Goal: Information Seeking & Learning: Learn about a topic

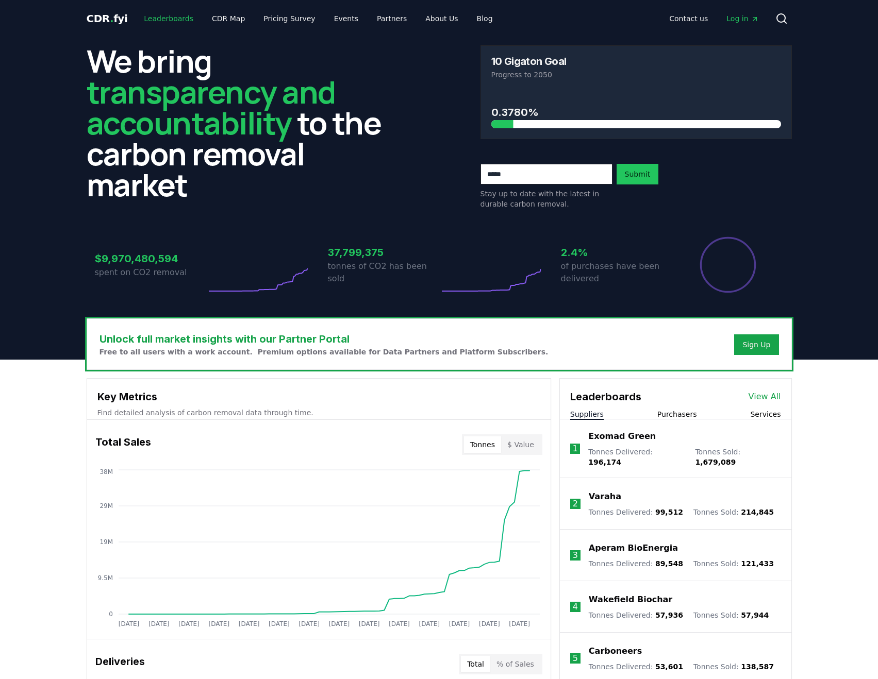
drag, startPoint x: 0, startPoint y: 0, endPoint x: 148, endPoint y: 17, distance: 149.4
click at [148, 17] on link "Leaderboards" at bounding box center [169, 18] width 66 height 19
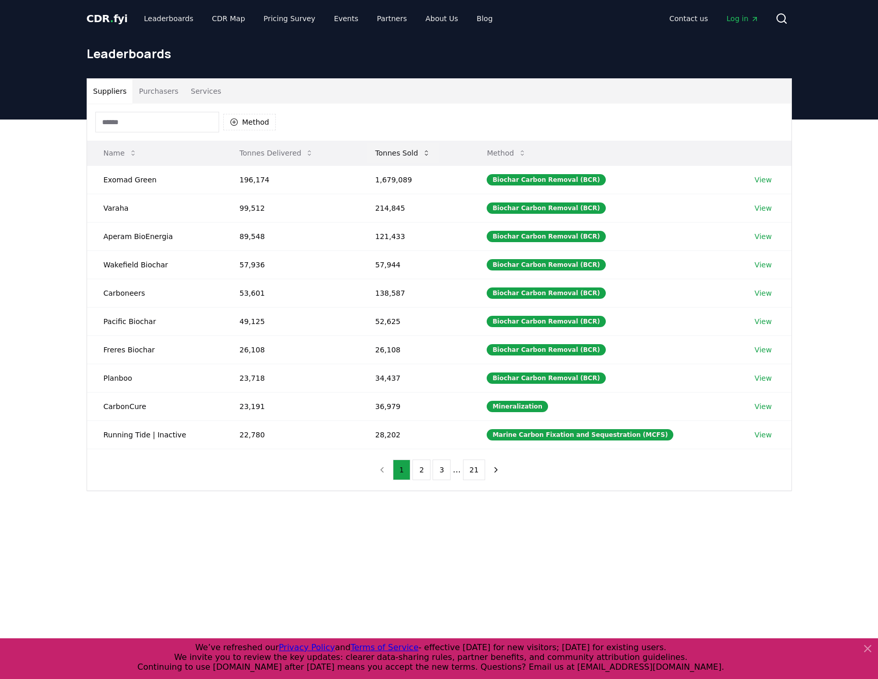
click at [392, 154] on button "Tonnes Sold" at bounding box center [403, 153] width 72 height 21
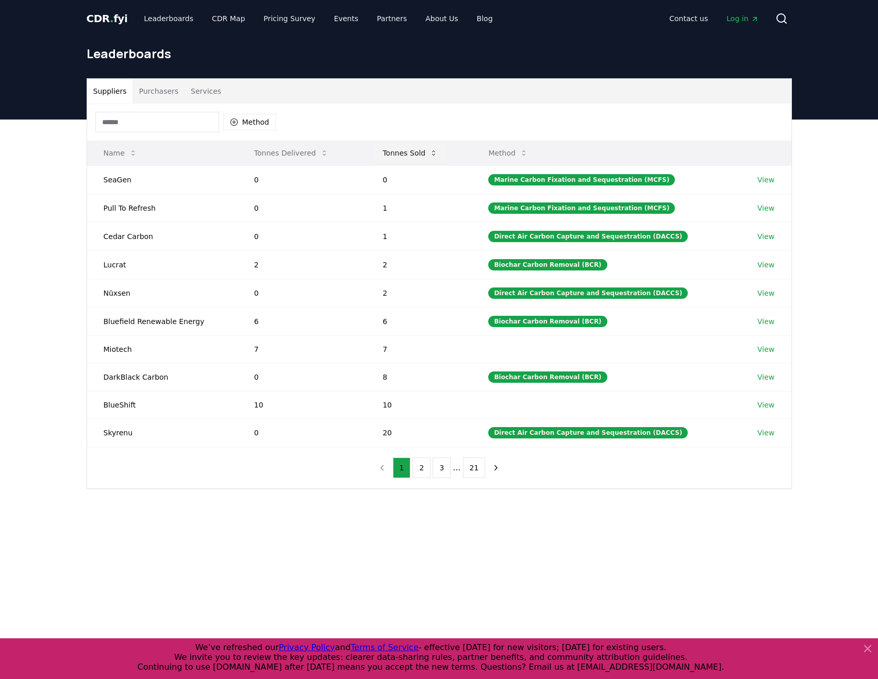
click at [406, 154] on button "Tonnes Sold" at bounding box center [410, 153] width 72 height 21
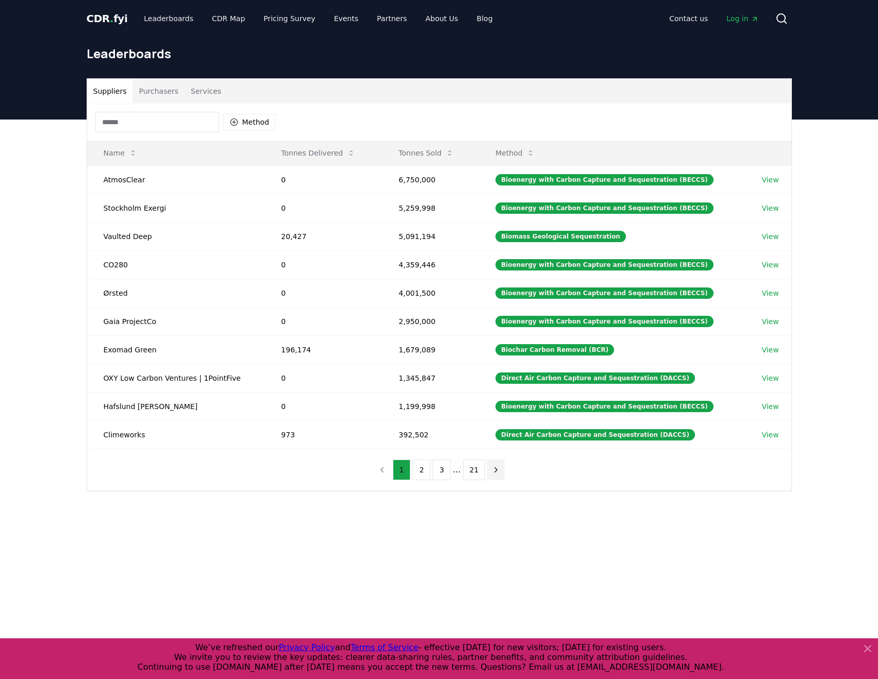
click at [494, 472] on icon "next page" at bounding box center [495, 469] width 9 height 9
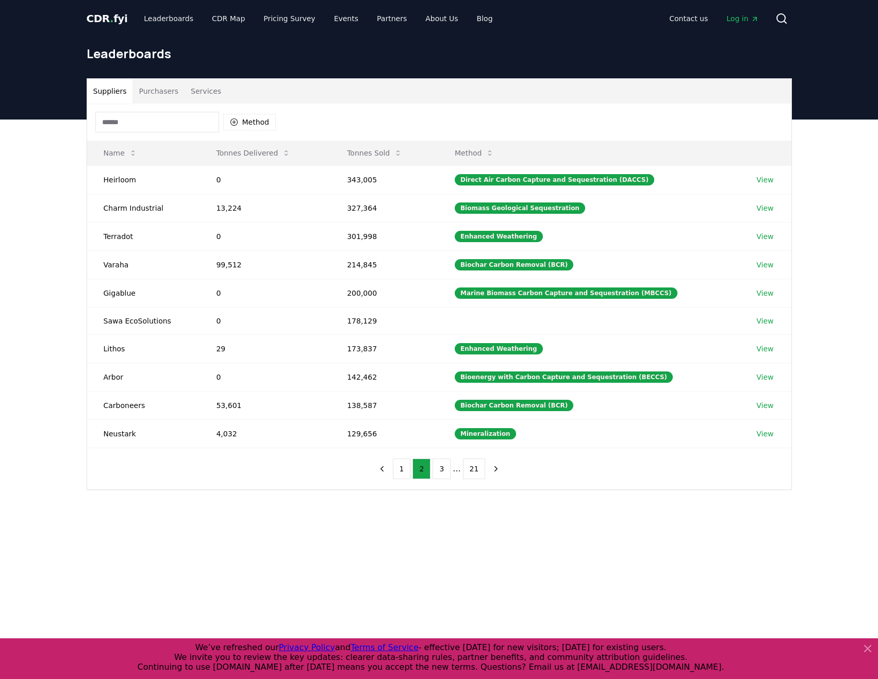
click at [201, 89] on button "Services" at bounding box center [205, 91] width 43 height 25
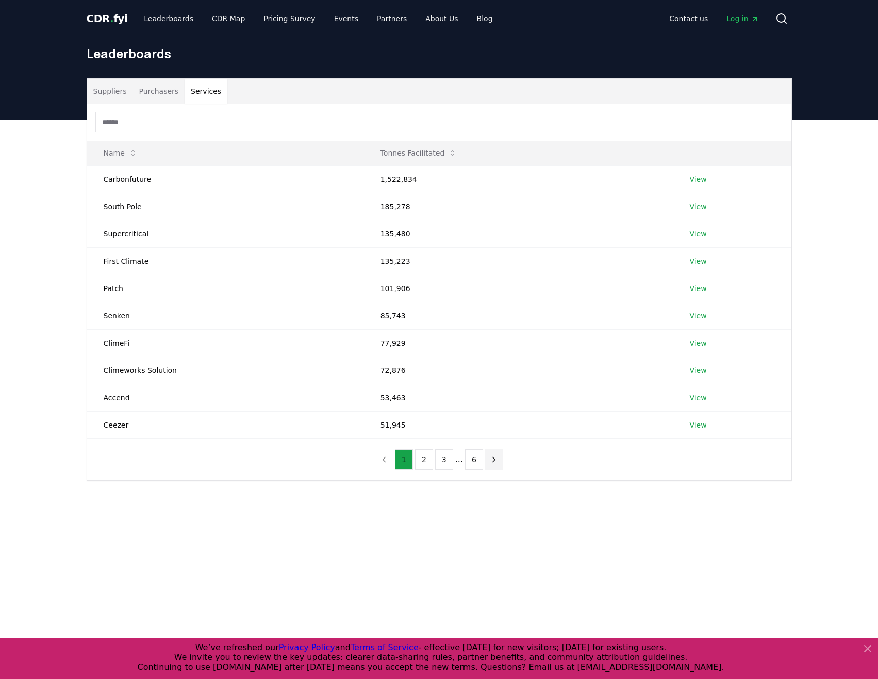
click at [493, 463] on icon "next page" at bounding box center [493, 459] width 9 height 9
click at [112, 90] on button "Suppliers" at bounding box center [110, 91] width 46 height 25
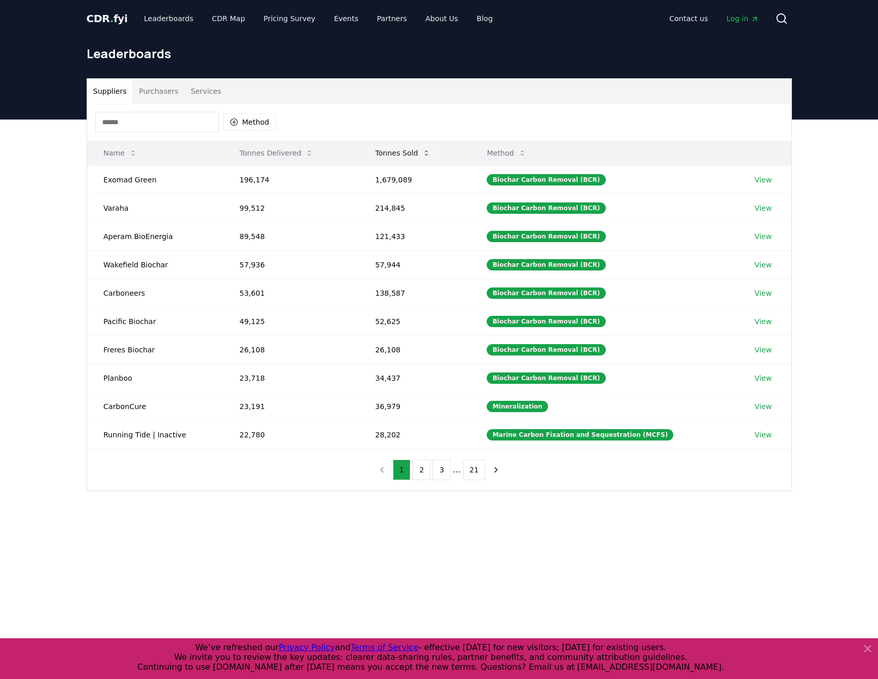
click at [399, 150] on button "Tonnes Sold" at bounding box center [403, 153] width 72 height 21
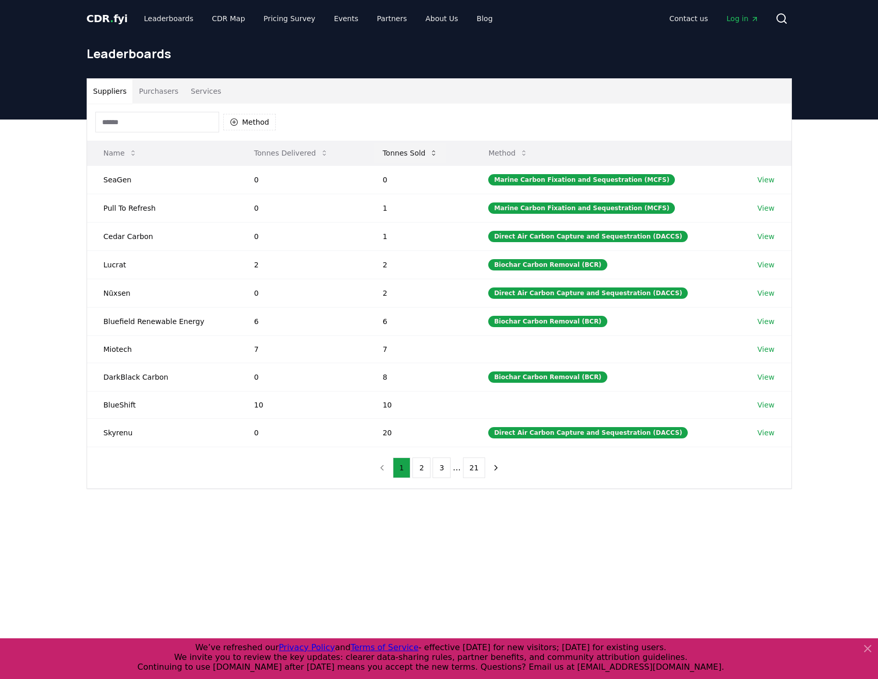
click at [399, 150] on button "Tonnes Sold" at bounding box center [410, 153] width 72 height 21
